Goal: Browse casually

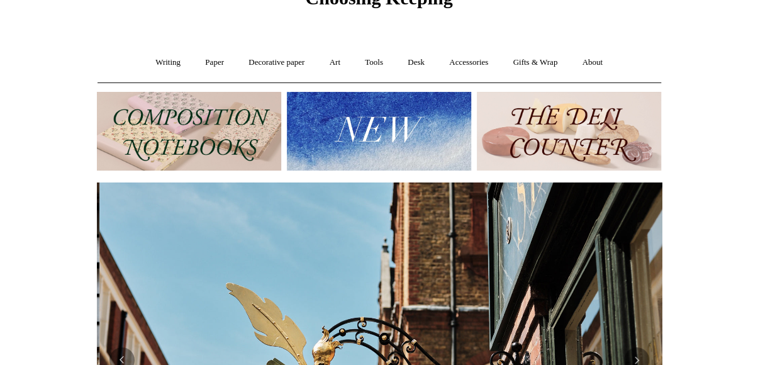
scroll to position [0, 565]
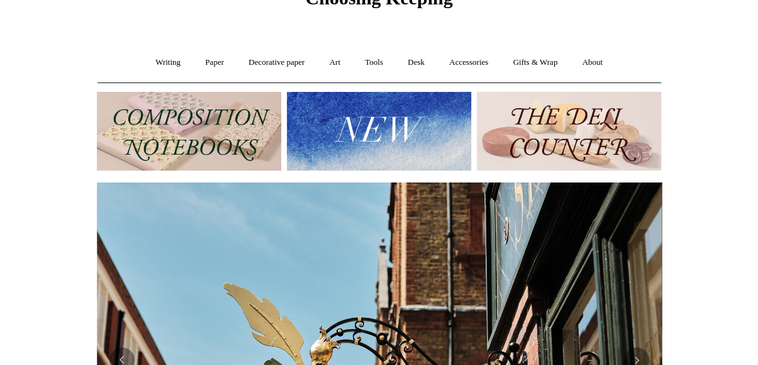
click at [494, 149] on img at bounding box center [569, 131] width 184 height 79
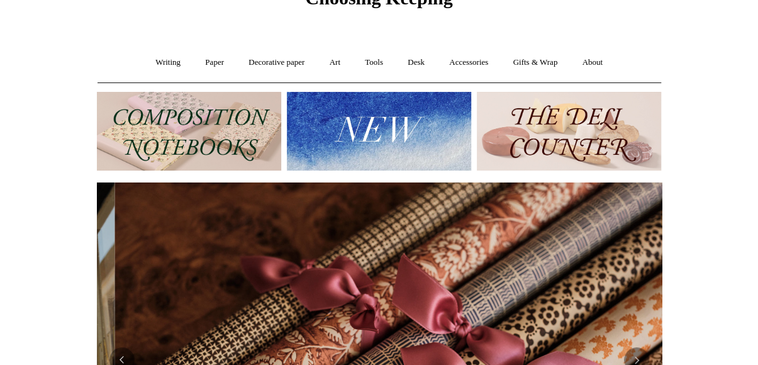
scroll to position [0, 1130]
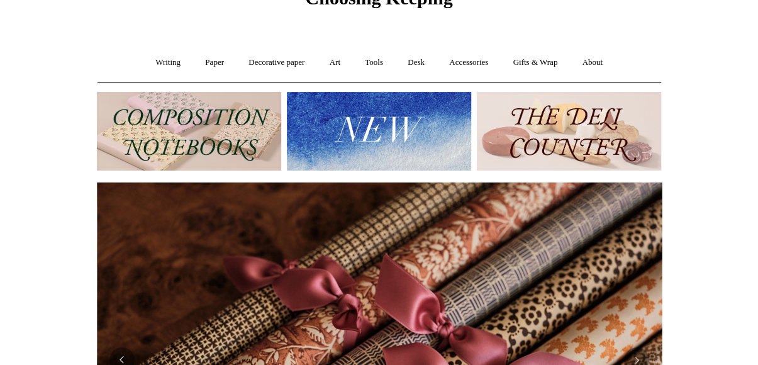
click at [368, 126] on img at bounding box center [379, 131] width 184 height 79
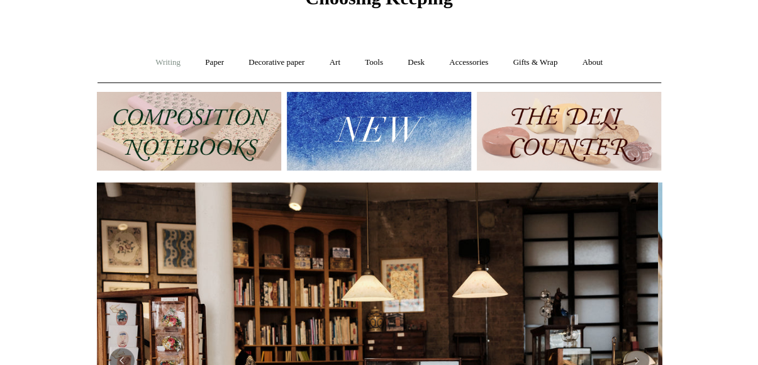
scroll to position [0, 0]
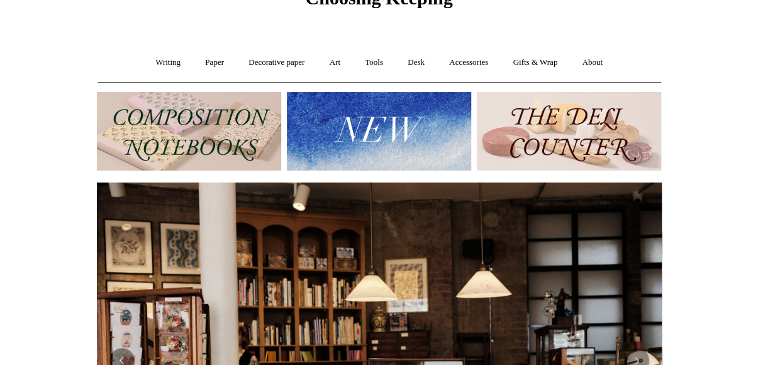
click at [174, 116] on img at bounding box center [189, 131] width 184 height 79
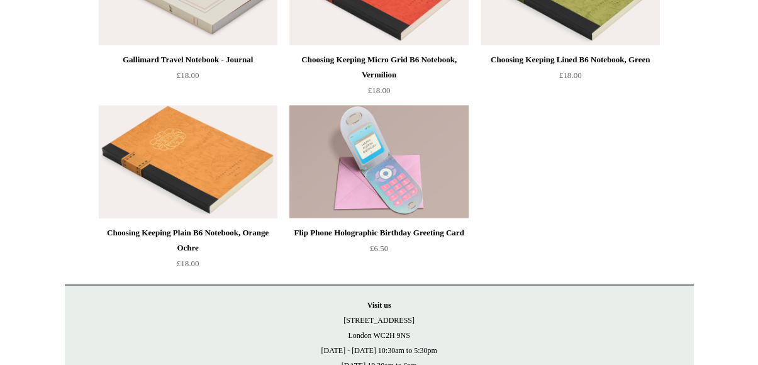
scroll to position [3045, 0]
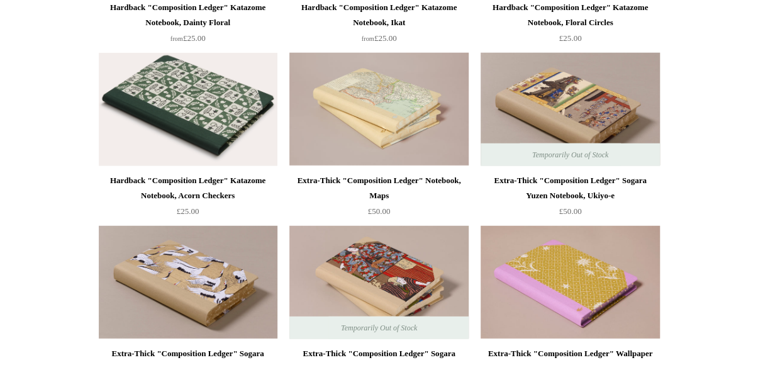
scroll to position [1485, 0]
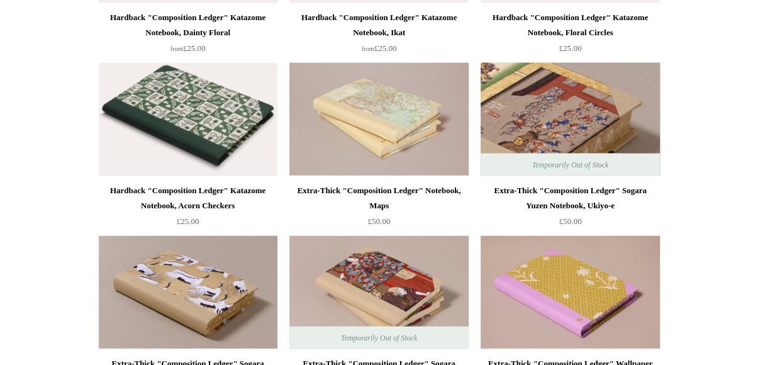
click at [515, 102] on img at bounding box center [570, 119] width 179 height 113
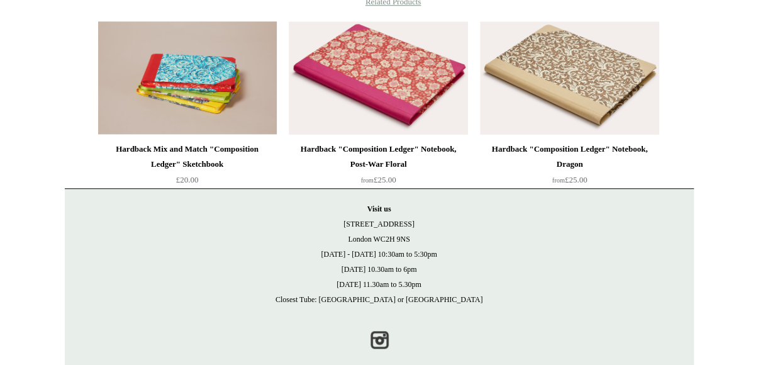
scroll to position [565, 0]
